Goal: Download file/media

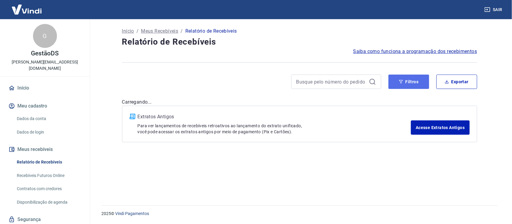
click at [407, 82] on button "Filtros" at bounding box center [408, 82] width 41 height 14
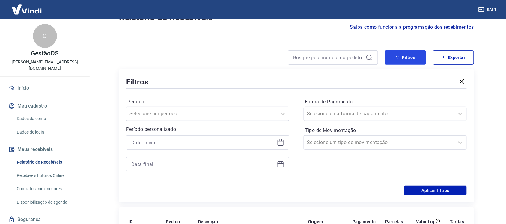
scroll to position [37, 0]
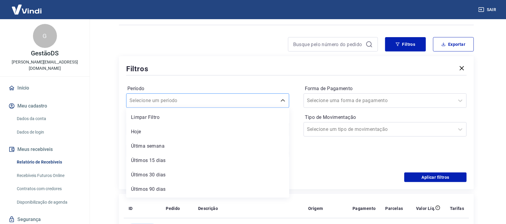
click at [184, 103] on input "Período" at bounding box center [159, 100] width 61 height 7
click at [135, 130] on div "Hoje" at bounding box center [207, 132] width 163 height 12
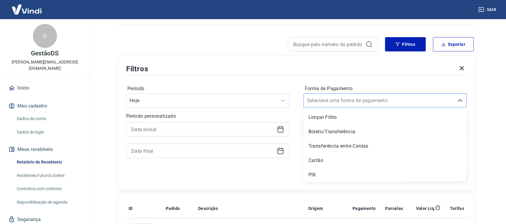
click at [318, 103] on input "Forma de Pagamento" at bounding box center [337, 100] width 61 height 7
drag, startPoint x: 313, startPoint y: 171, endPoint x: 365, endPoint y: 190, distance: 54.7
click at [314, 171] on div "PIX" at bounding box center [385, 175] width 163 height 12
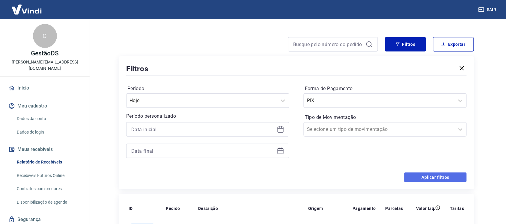
click at [453, 180] on button "Aplicar filtros" at bounding box center [435, 178] width 62 height 10
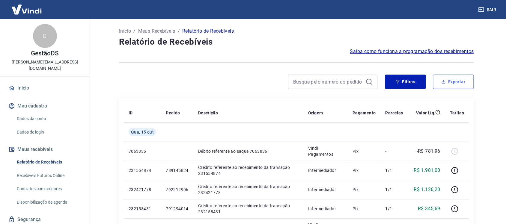
click at [456, 84] on button "Exportar" at bounding box center [453, 82] width 41 height 14
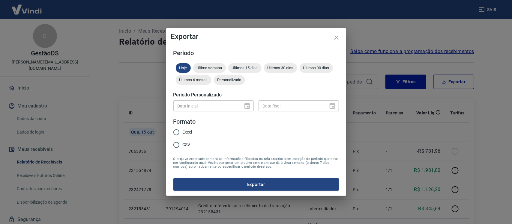
click at [177, 132] on input "Excel" at bounding box center [176, 132] width 13 height 13
radio input "true"
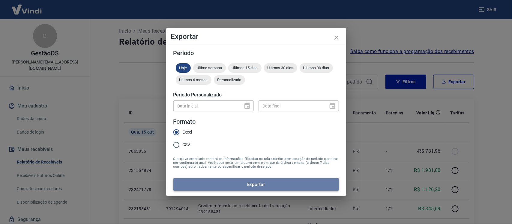
click at [212, 183] on button "Exportar" at bounding box center [255, 184] width 165 height 13
